Goal: Navigation & Orientation: Find specific page/section

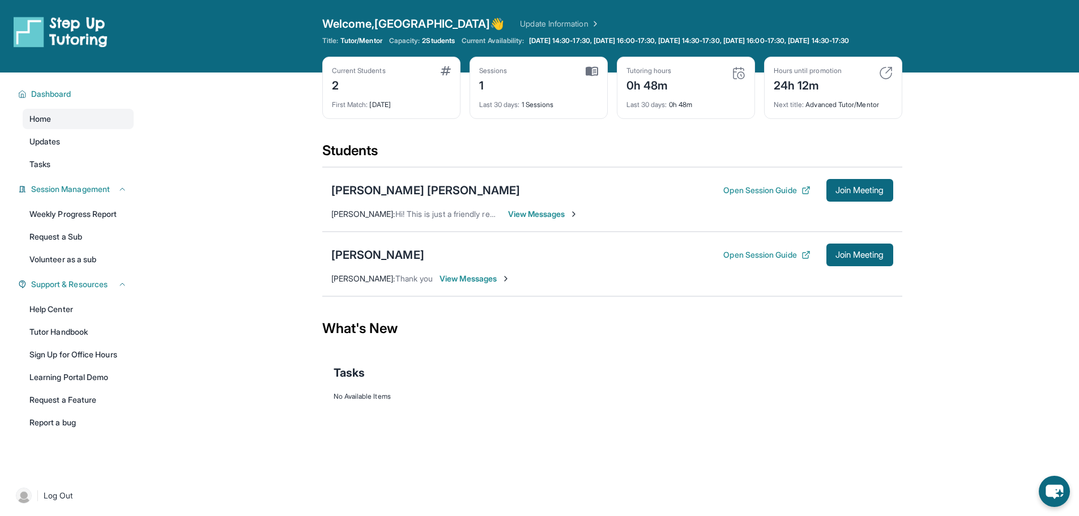
click at [454, 38] on span "2 Students" at bounding box center [438, 40] width 33 height 9
